Goal: Task Accomplishment & Management: Use online tool/utility

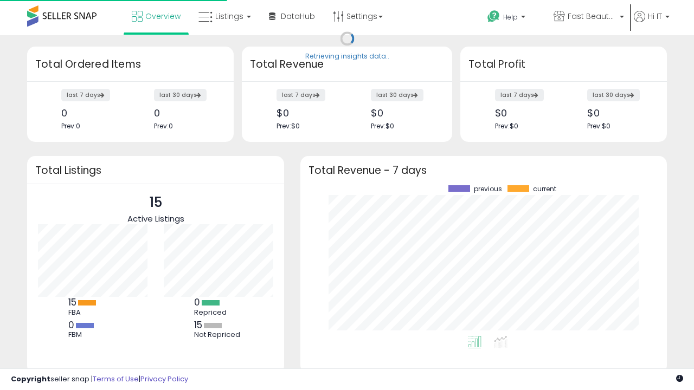
scroll to position [151, 345]
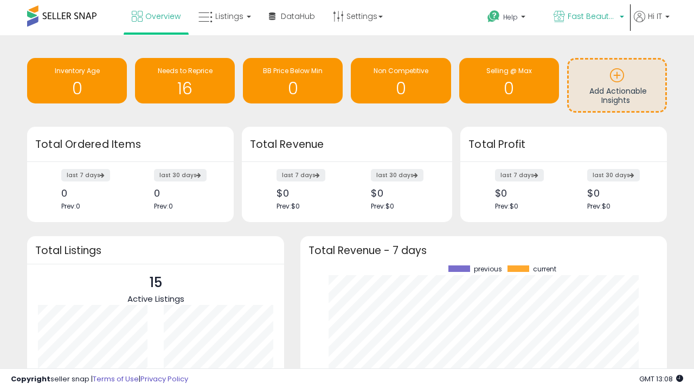
click at [588, 17] on span "Fast Beauty ([GEOGRAPHIC_DATA])" at bounding box center [592, 16] width 49 height 11
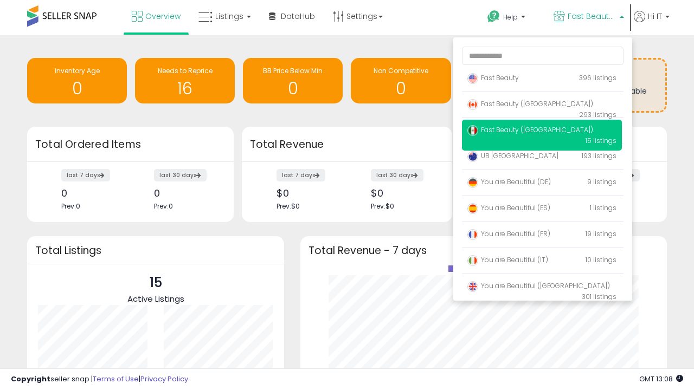
click at [542, 262] on span "You are Beautiful (IT)" at bounding box center [508, 259] width 81 height 9
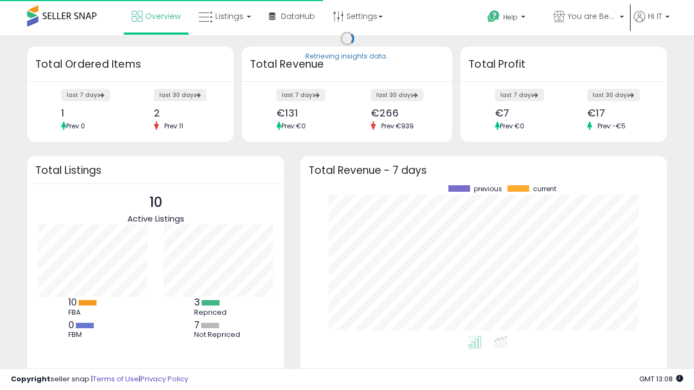
scroll to position [151, 345]
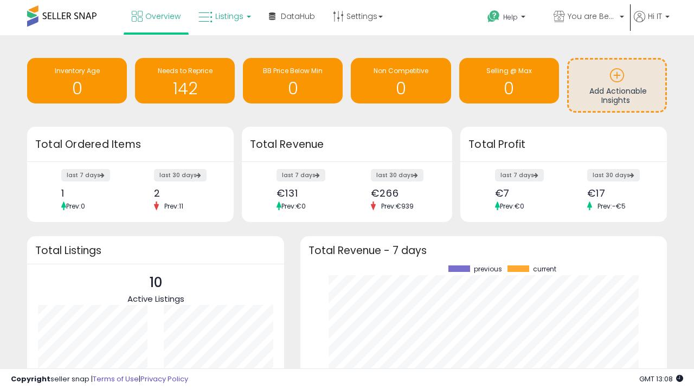
click at [223, 16] on span "Listings" at bounding box center [229, 16] width 28 height 11
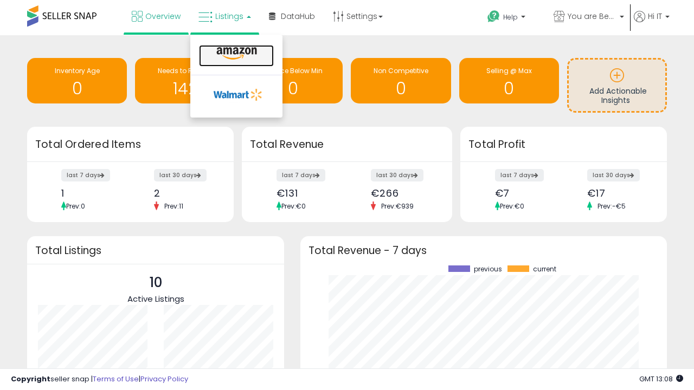
click at [235, 54] on icon at bounding box center [236, 54] width 47 height 14
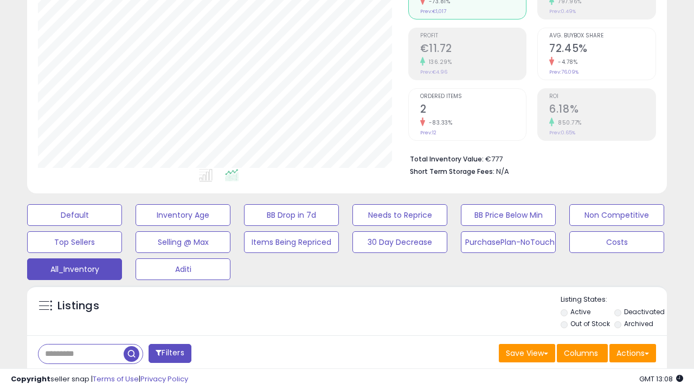
click at [77, 377] on span "Last 30 Days" at bounding box center [78, 382] width 47 height 11
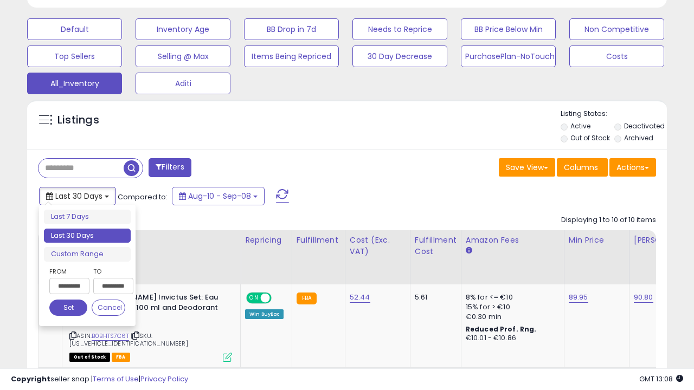
scroll to position [222, 370]
click at [87, 236] on li "Last 30 Days" at bounding box center [87, 236] width 87 height 15
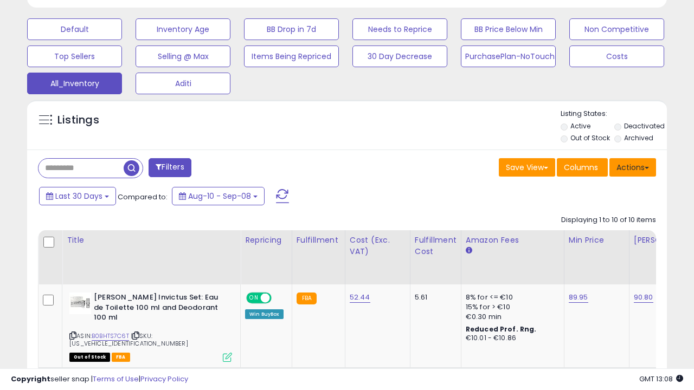
click at [633, 167] on button "Actions" at bounding box center [633, 167] width 47 height 18
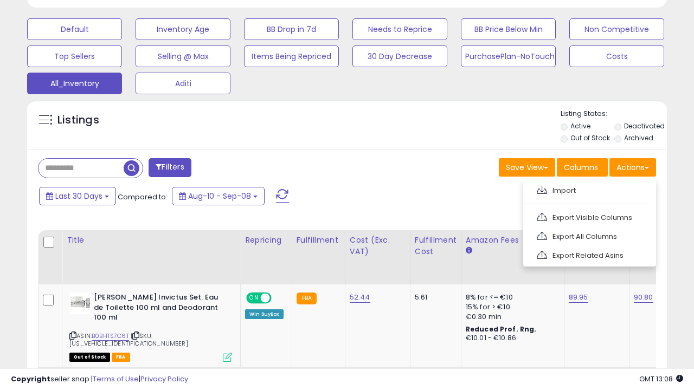
click at [588, 235] on link "Export All Columns" at bounding box center [588, 236] width 119 height 17
